Goal: Information Seeking & Learning: Learn about a topic

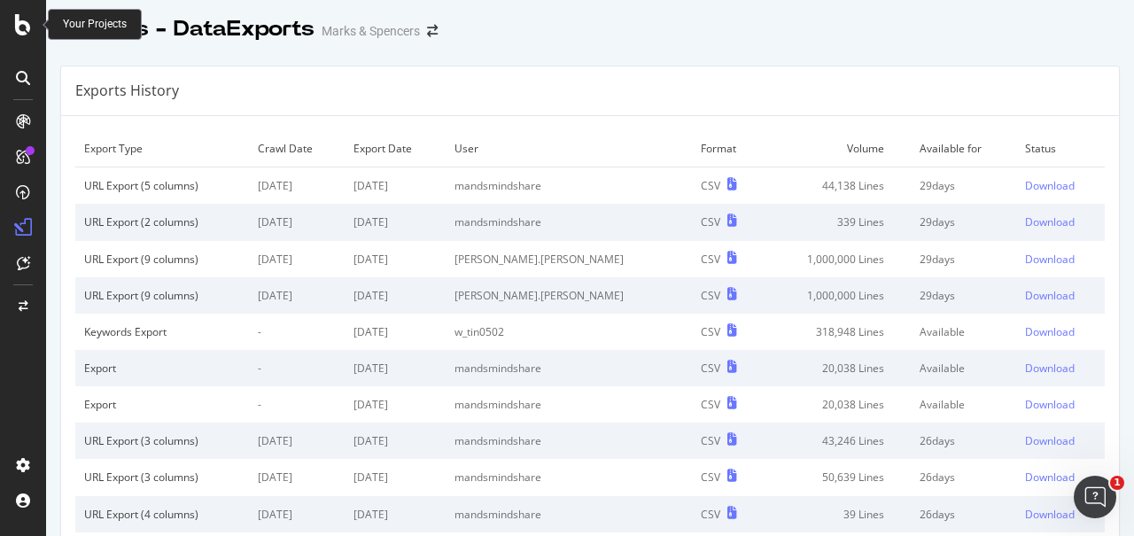
click at [26, 25] on icon at bounding box center [23, 24] width 16 height 21
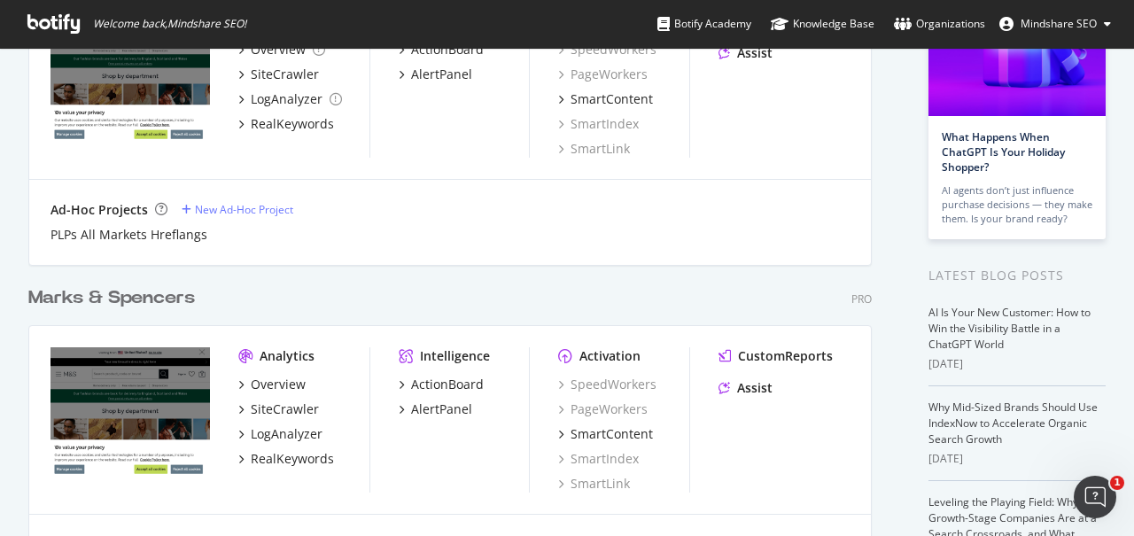
scroll to position [204, 0]
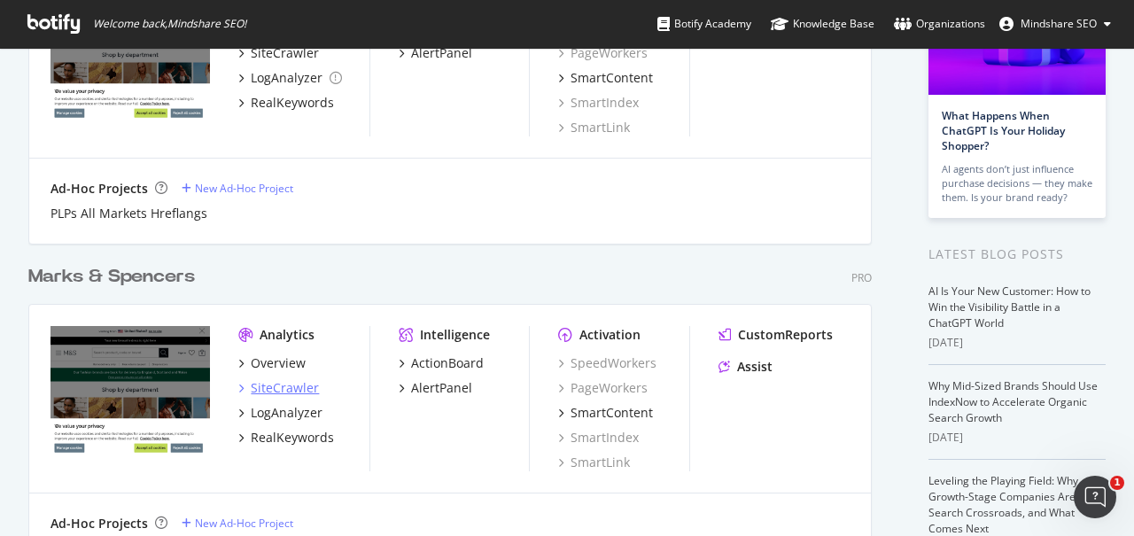
click at [291, 387] on div "SiteCrawler" at bounding box center [285, 388] width 68 height 18
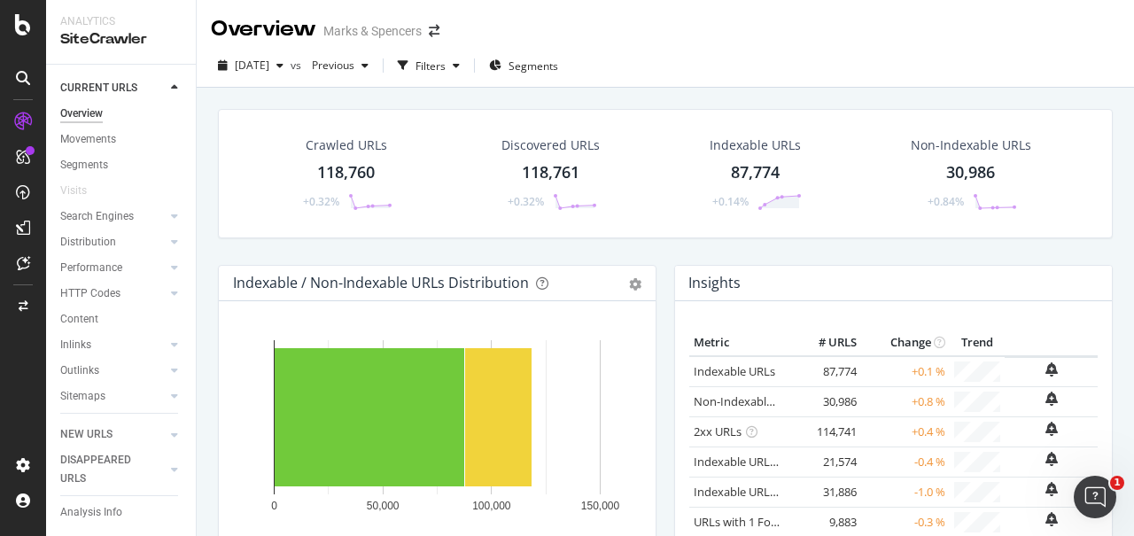
click at [368, 138] on div "Crawled URLs" at bounding box center [347, 145] width 82 height 18
